Goal: Task Accomplishment & Management: Use online tool/utility

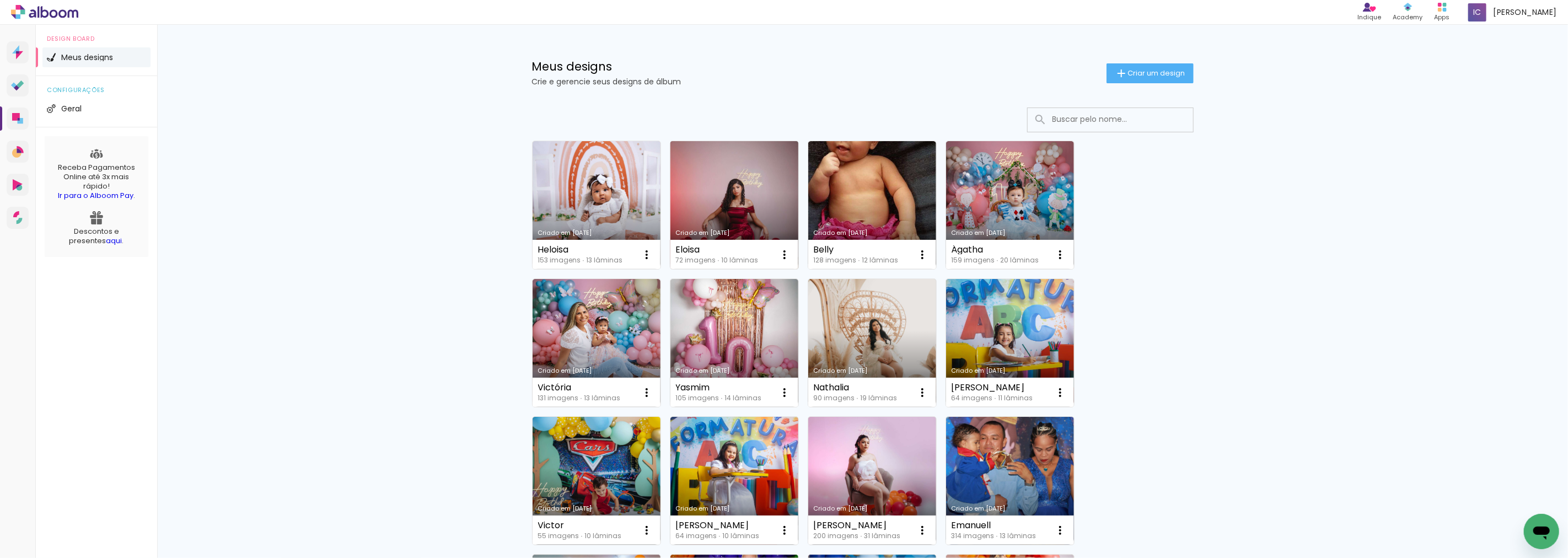
click at [721, 198] on link "Criado em [DATE]" at bounding box center [735, 205] width 128 height 128
